Goal: Information Seeking & Learning: Find specific fact

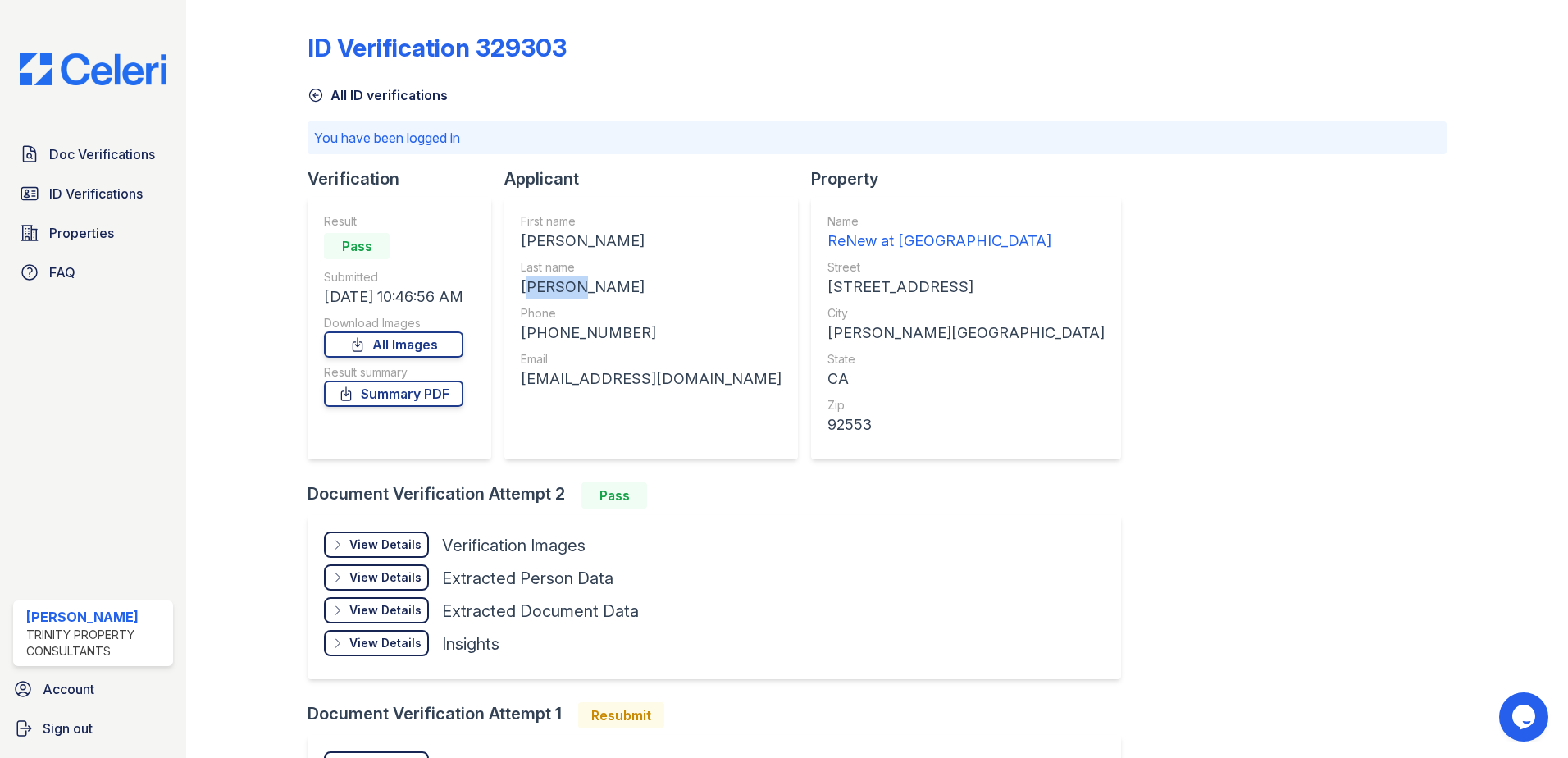
drag, startPoint x: 616, startPoint y: 287, endPoint x: 523, endPoint y: 289, distance: 93.0
click at [523, 289] on div "First name [PERSON_NAME] Last name [PERSON_NAME] Phone [PHONE_NUMBER] Email [EM…" at bounding box center [651, 328] width 293 height 262
copy div "[PERSON_NAME]"
drag, startPoint x: 692, startPoint y: 242, endPoint x: 523, endPoint y: 241, distance: 169.0
click at [523, 241] on div "First name [PERSON_NAME] Last name [PERSON_NAME] Phone [PHONE_NUMBER] Email [EM…" at bounding box center [651, 328] width 293 height 262
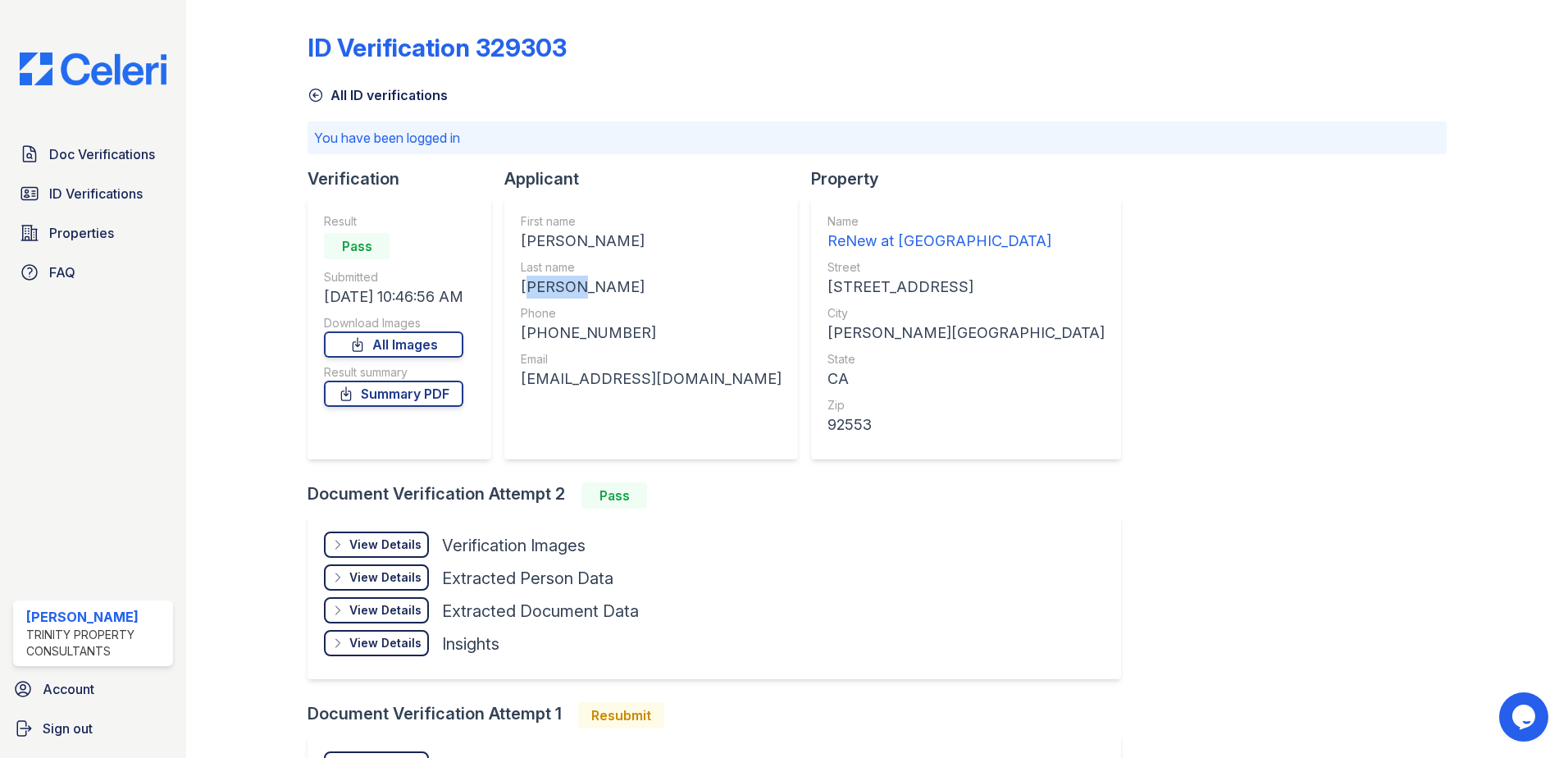
drag, startPoint x: 523, startPoint y: 241, endPoint x: 559, endPoint y: 238, distance: 36.1
copy div "[PERSON_NAME]"
drag, startPoint x: 646, startPoint y: 337, endPoint x: 540, endPoint y: 338, distance: 106.0
click at [540, 338] on div "[PHONE_NUMBER]" at bounding box center [651, 333] width 260 height 23
drag, startPoint x: 540, startPoint y: 338, endPoint x: 549, endPoint y: 336, distance: 9.2
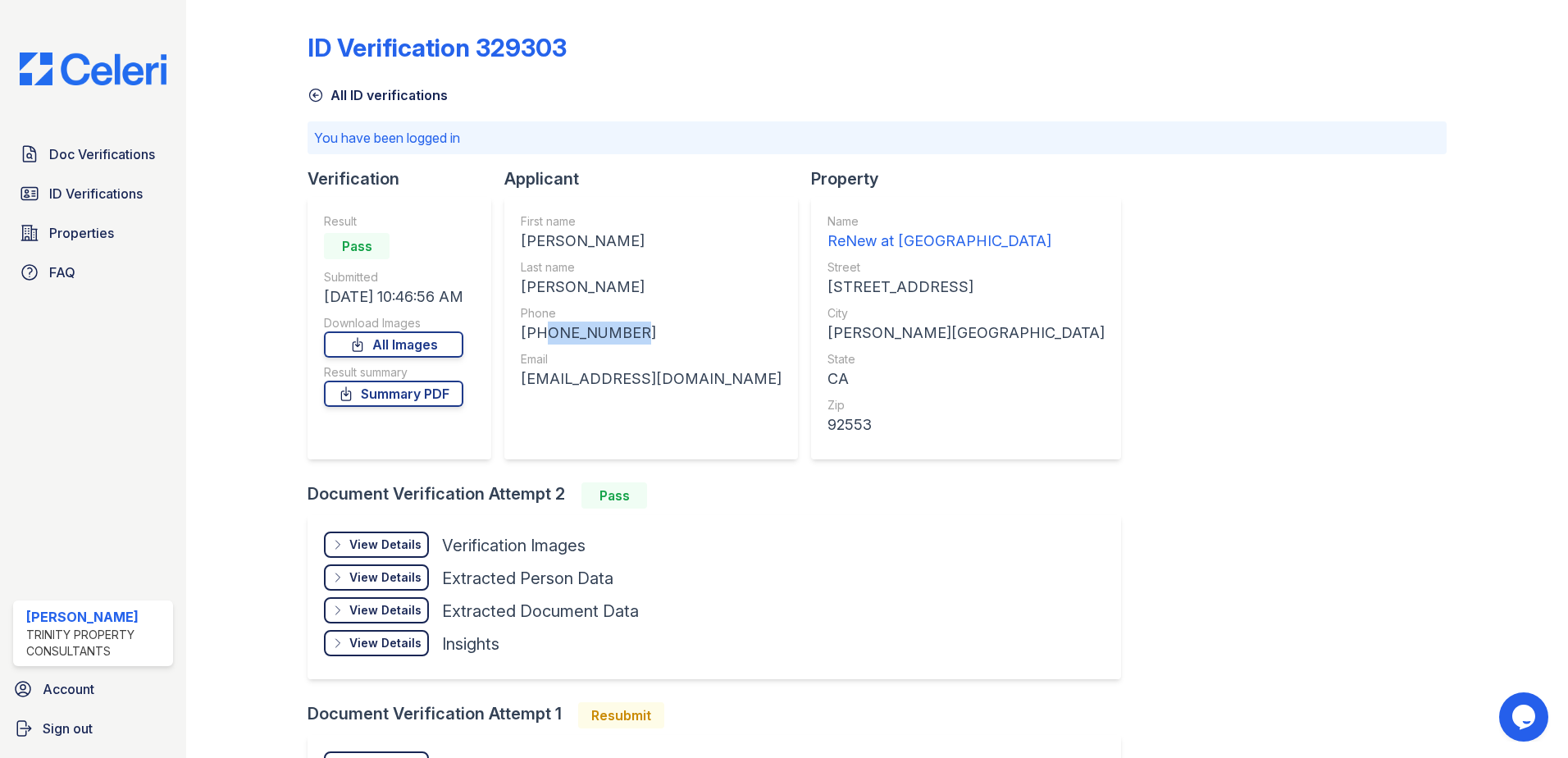
copy div "9092682509"
drag, startPoint x: 684, startPoint y: 380, endPoint x: 528, endPoint y: 393, distance: 156.5
click at [528, 393] on div "First name [PERSON_NAME] Last name [PERSON_NAME] Phone [PHONE_NUMBER] Email [EM…" at bounding box center [651, 328] width 293 height 262
drag, startPoint x: 528, startPoint y: 393, endPoint x: 589, endPoint y: 382, distance: 62.0
click at [589, 382] on div "[EMAIL_ADDRESS][DOMAIN_NAME]" at bounding box center [651, 379] width 260 height 23
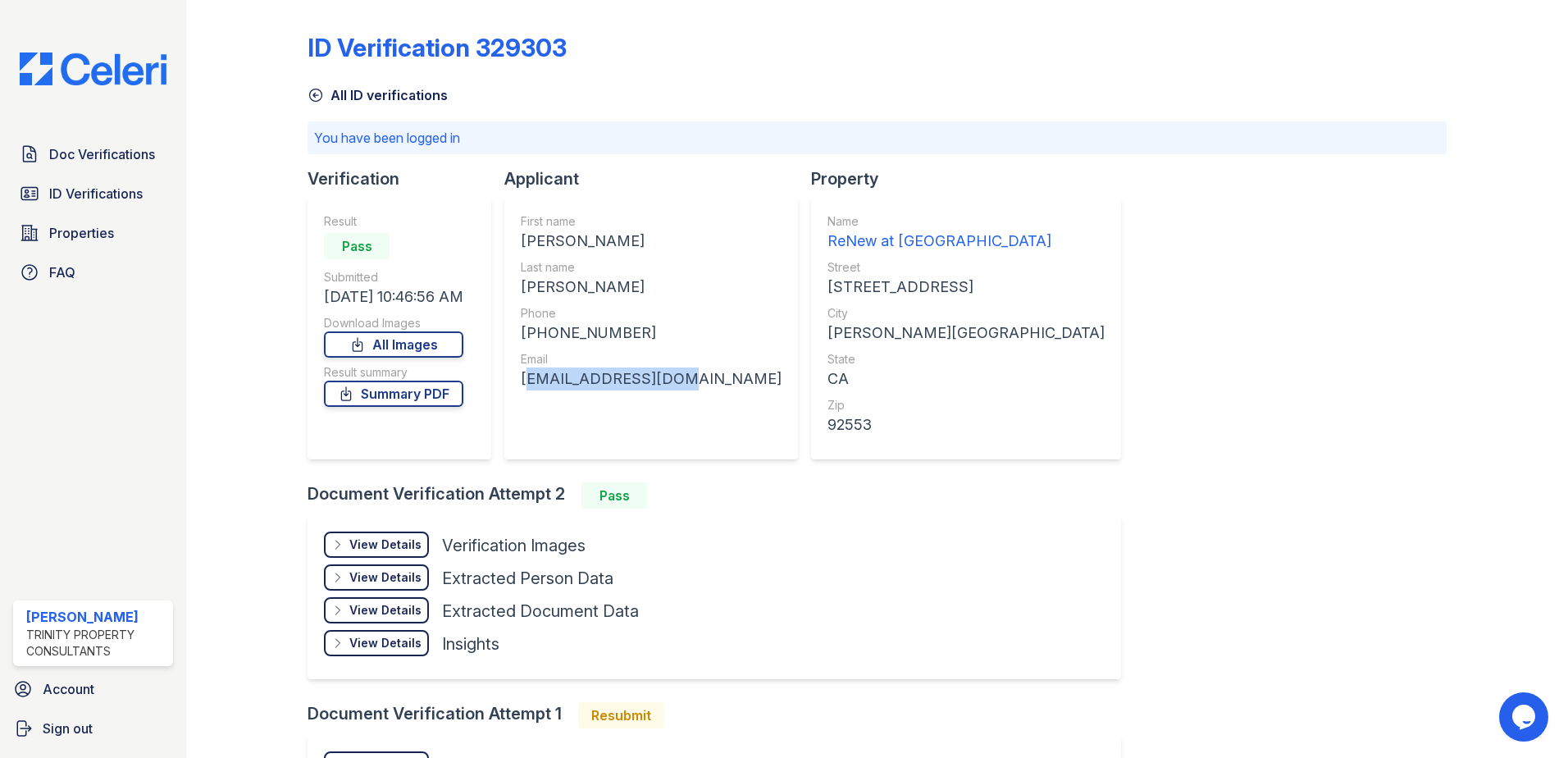
drag, startPoint x: 682, startPoint y: 382, endPoint x: 527, endPoint y: 389, distance: 155.2
click at [527, 389] on div "[EMAIL_ADDRESS][DOMAIN_NAME]" at bounding box center [651, 379] width 260 height 23
drag, startPoint x: 527, startPoint y: 389, endPoint x: 543, endPoint y: 379, distance: 18.9
copy div "[EMAIL_ADDRESS][DOMAIN_NAME]"
